Goal: Information Seeking & Learning: Find specific fact

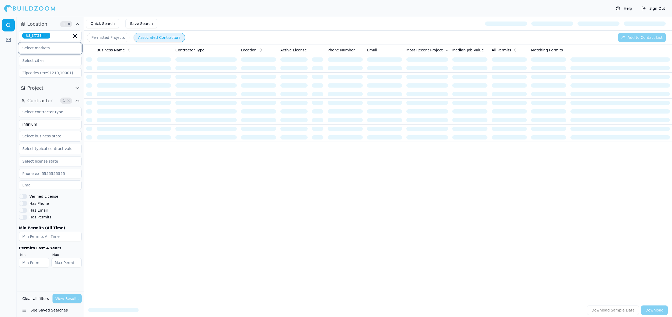
click at [42, 50] on input "text" at bounding box center [47, 47] width 56 height 9
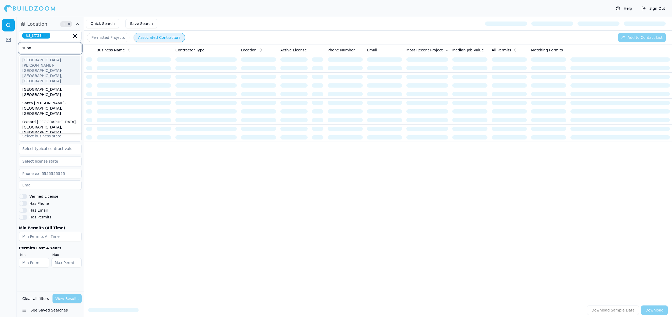
type input "sunny"
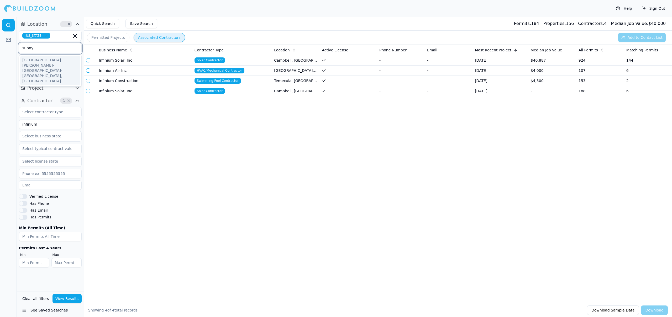
click at [46, 60] on div "[GEOGRAPHIC_DATA][PERSON_NAME]-[GEOGRAPHIC_DATA]-[GEOGRAPHIC_DATA], [GEOGRAPHIC…" at bounding box center [50, 70] width 60 height 29
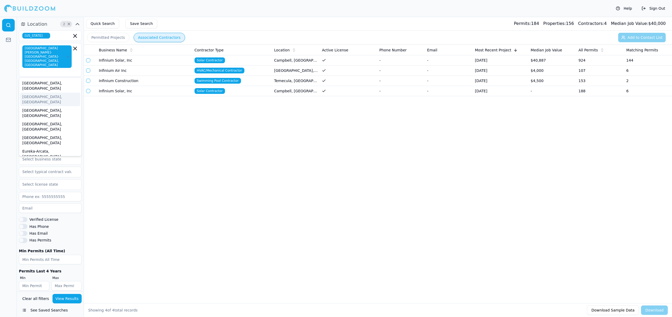
click at [116, 114] on div "Business Name Contractor Type Location Active License Phone Number Email Most R…" at bounding box center [378, 166] width 588 height 242
click at [69, 297] on button "View Results" at bounding box center [66, 298] width 29 height 9
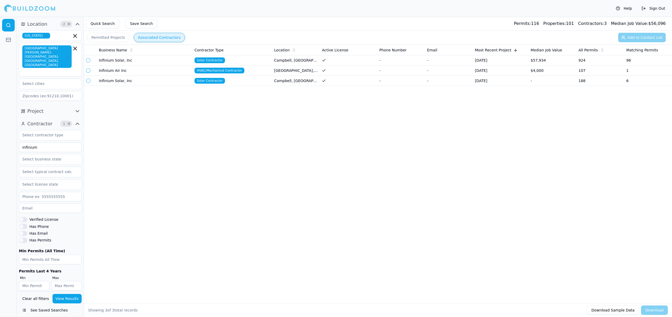
click at [134, 38] on button "Associated Contractors" at bounding box center [159, 37] width 51 height 9
click at [140, 38] on button "Associated Contractors" at bounding box center [159, 37] width 51 height 9
click at [95, 37] on button "Permitted Projects" at bounding box center [108, 37] width 43 height 9
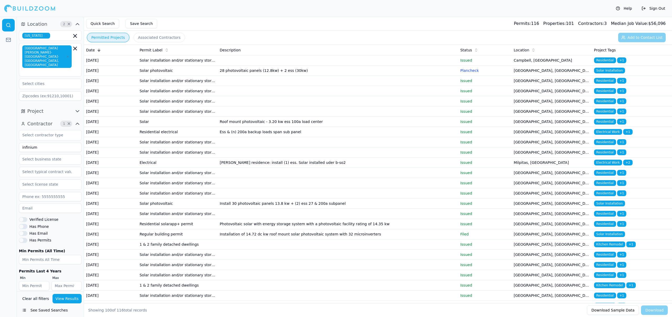
scroll to position [111, 0]
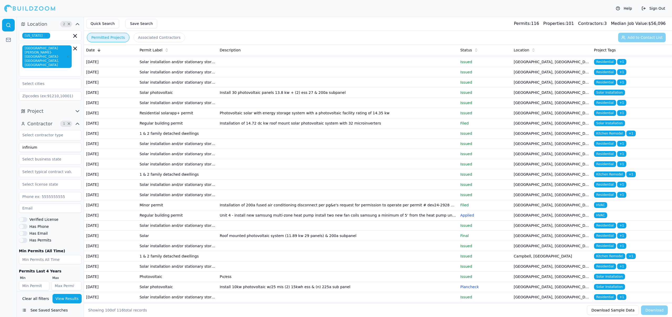
click at [465, 106] on p "Issued" at bounding box center [484, 102] width 49 height 5
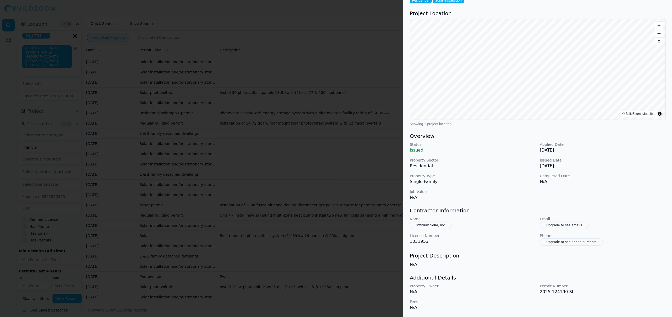
scroll to position [0, 0]
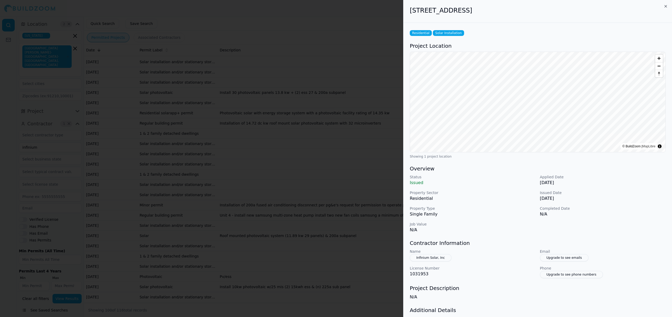
click at [281, 175] on div at bounding box center [336, 158] width 672 height 317
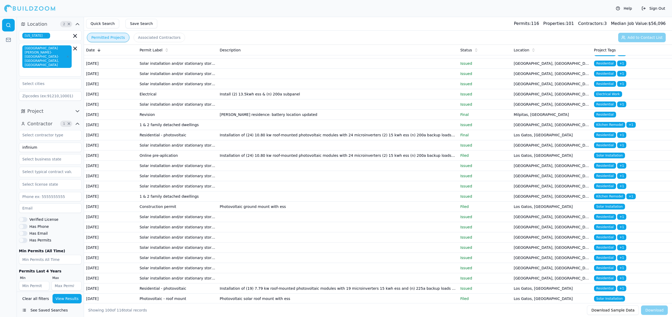
scroll to position [411, 0]
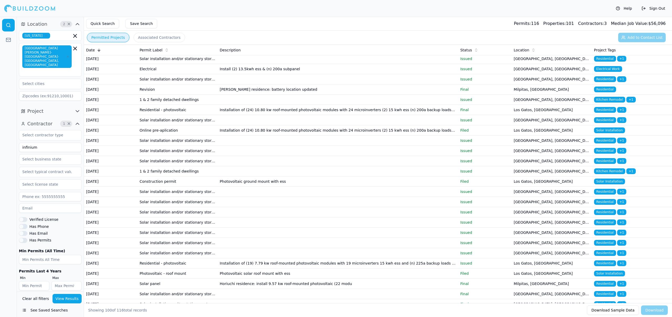
click at [544, 105] on td "[GEOGRAPHIC_DATA], [GEOGRAPHIC_DATA]" at bounding box center [552, 100] width 80 height 10
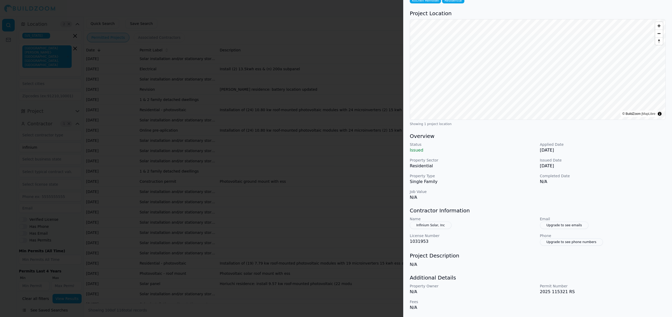
scroll to position [0, 0]
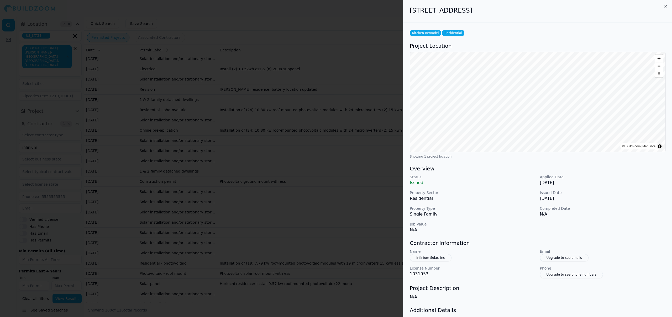
drag, startPoint x: 409, startPoint y: 11, endPoint x: 472, endPoint y: 15, distance: 63.1
click at [472, 15] on div "[STREET_ADDRESS]" at bounding box center [537, 11] width 269 height 23
copy h2 "[STREET_ADDRESS]"
click at [170, 81] on div at bounding box center [336, 158] width 672 height 317
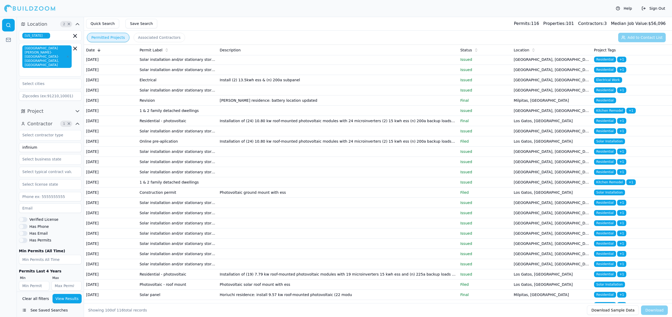
scroll to position [397, 0]
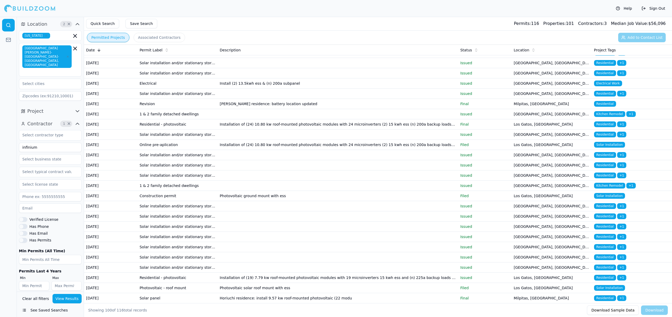
click at [268, 7] on td "Install 10kw photovoltaic w/25 mis (2) 15kwh ess & (n) 225a sub panel" at bounding box center [338, 2] width 240 height 10
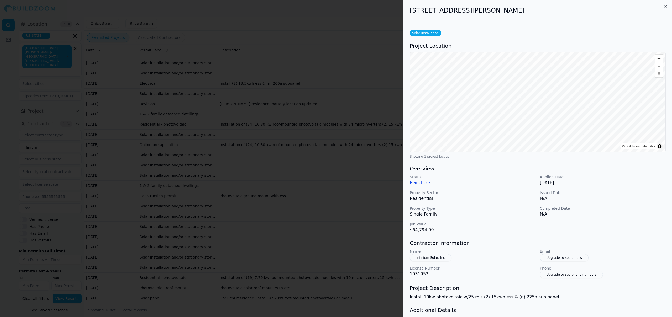
drag, startPoint x: 409, startPoint y: 12, endPoint x: 485, endPoint y: 18, distance: 76.4
click at [485, 18] on div "[STREET_ADDRESS][PERSON_NAME]" at bounding box center [537, 11] width 269 height 23
copy h2 "[STREET_ADDRESS][PERSON_NAME]"
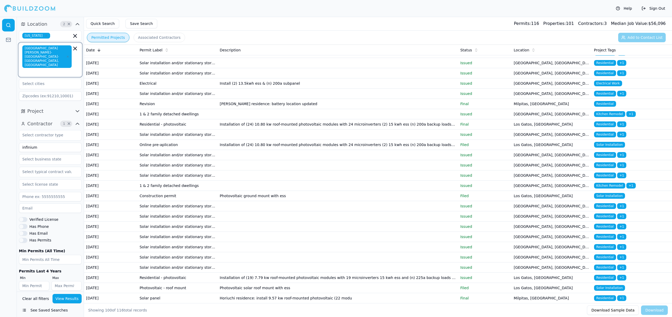
click at [73, 51] on icon "button" at bounding box center [75, 48] width 6 height 6
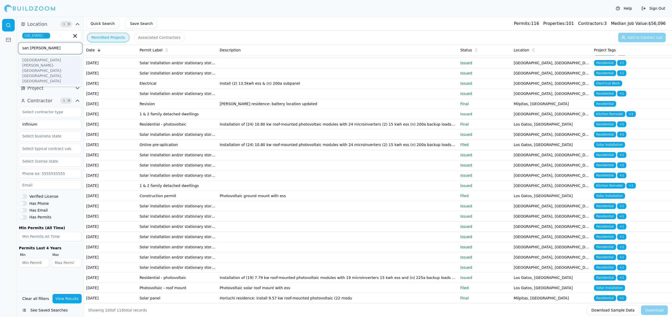
type input "san [PERSON_NAME]"
click at [63, 65] on div "[GEOGRAPHIC_DATA][PERSON_NAME]-[GEOGRAPHIC_DATA]-[GEOGRAPHIC_DATA], [GEOGRAPHIC…" at bounding box center [50, 70] width 60 height 29
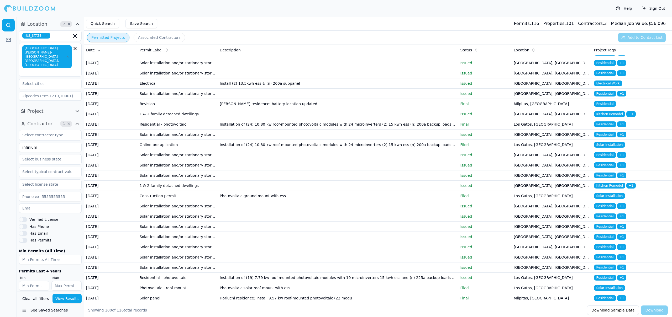
click at [78, 301] on button "View Results" at bounding box center [66, 298] width 29 height 9
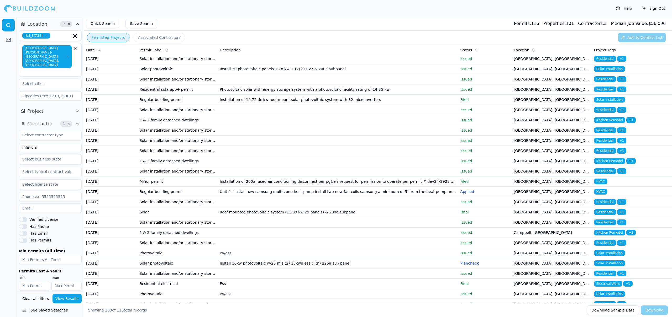
scroll to position [252, 0]
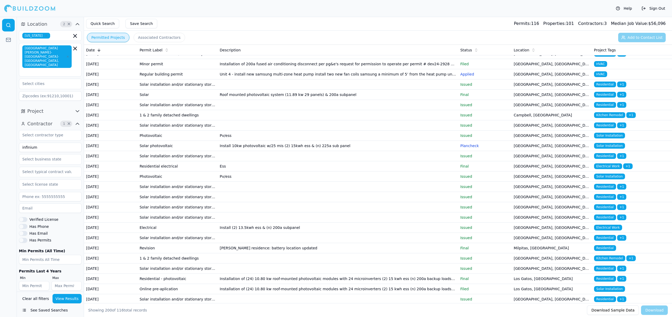
click at [223, 100] on td "Roof mounted photovoltaic system (11.89 kw 29 panels) & 200a subpanel" at bounding box center [338, 95] width 240 height 10
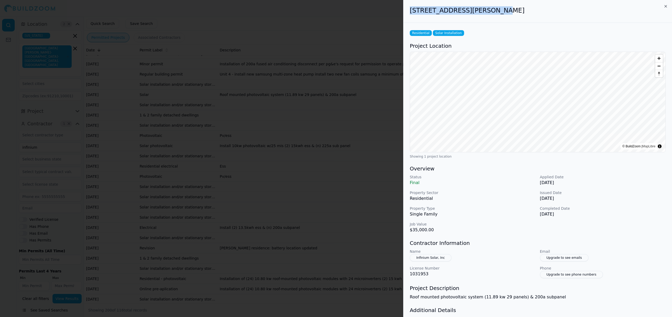
drag, startPoint x: 409, startPoint y: 9, endPoint x: 485, endPoint y: 10, distance: 76.1
click at [485, 10] on div "[STREET_ADDRESS][PERSON_NAME]" at bounding box center [537, 11] width 269 height 23
drag, startPoint x: 525, startPoint y: 12, endPoint x: 405, endPoint y: 9, distance: 120.0
click at [405, 9] on div "[STREET_ADDRESS][PERSON_NAME]" at bounding box center [537, 11] width 269 height 23
copy h2 "[STREET_ADDRESS][PERSON_NAME]"
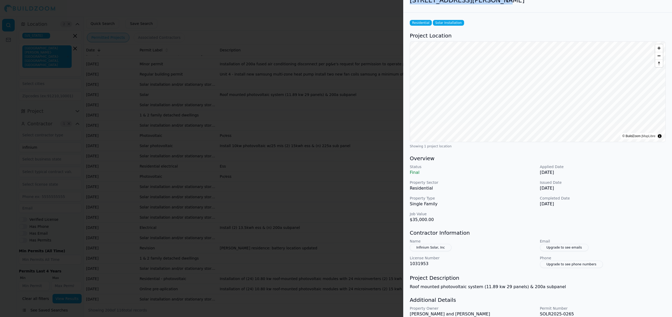
scroll to position [33, 0]
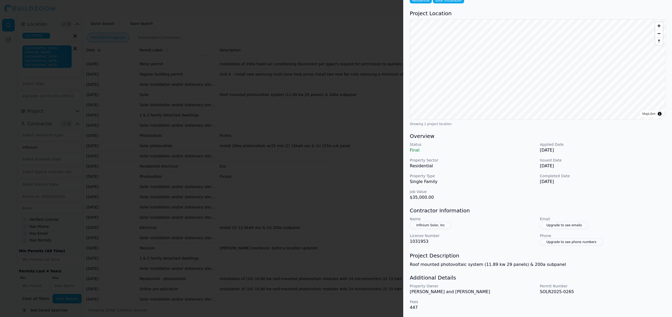
click at [392, 177] on div at bounding box center [336, 158] width 672 height 317
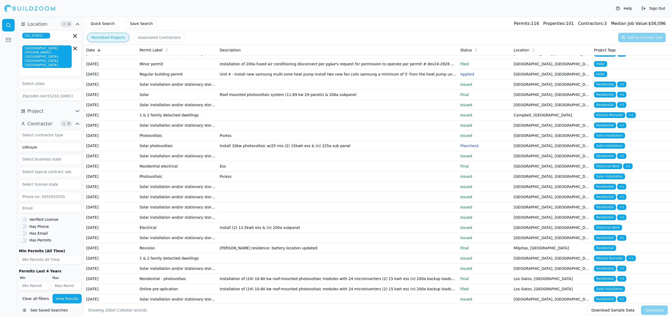
click at [381, 69] on td "Installation of 200a fused air conditioning disconnect per pg&e's request for p…" at bounding box center [338, 64] width 240 height 10
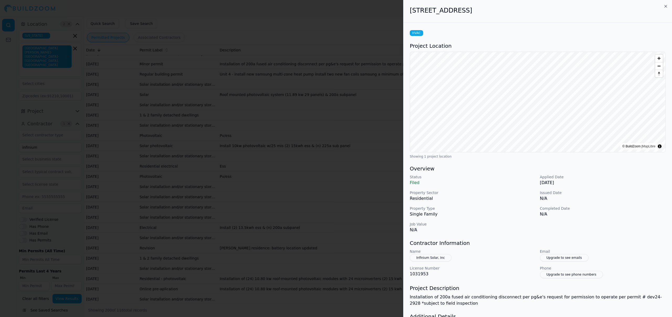
click at [327, 201] on div at bounding box center [336, 158] width 672 height 317
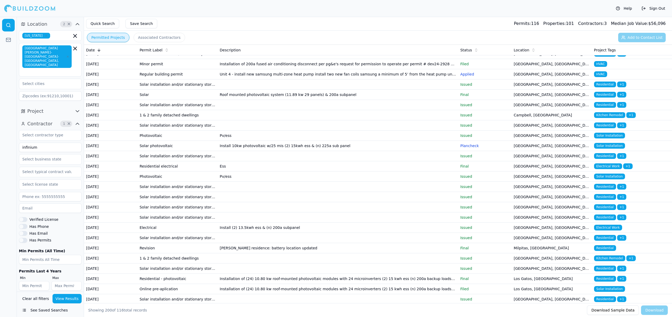
click at [308, 90] on td at bounding box center [338, 85] width 240 height 10
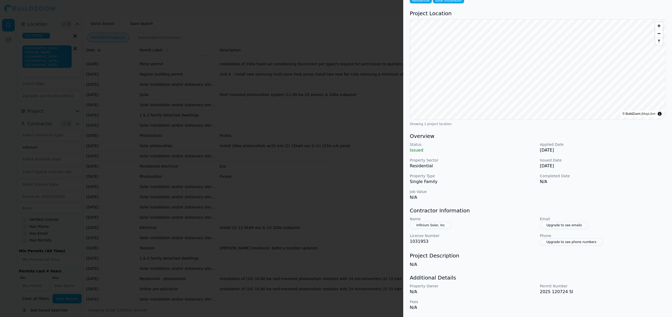
scroll to position [0, 0]
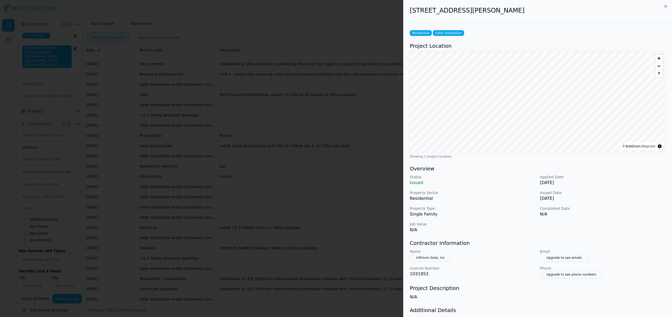
drag, startPoint x: 519, startPoint y: 12, endPoint x: 451, endPoint y: 4, distance: 68.2
click at [451, 4] on div "[STREET_ADDRESS][PERSON_NAME]" at bounding box center [537, 11] width 269 height 23
copy h2 "[STREET_ADDRESS][PERSON_NAME]"
